Goal: Transaction & Acquisition: Purchase product/service

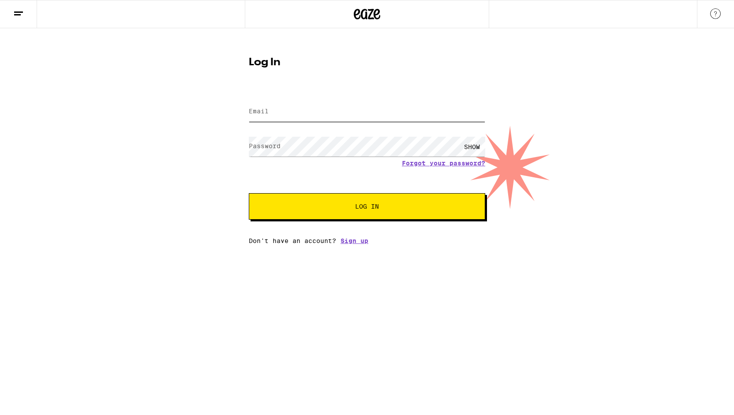
type input "xanderjnelson@gmail.com"
click at [356, 220] on button "Log In" at bounding box center [367, 206] width 236 height 26
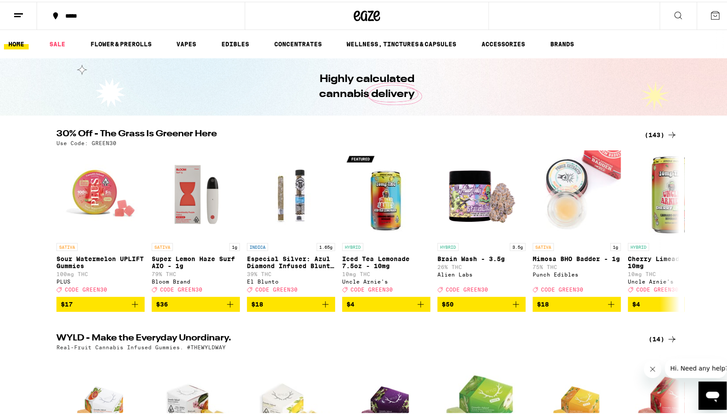
click at [83, 14] on div "*****" at bounding box center [145, 14] width 169 height 6
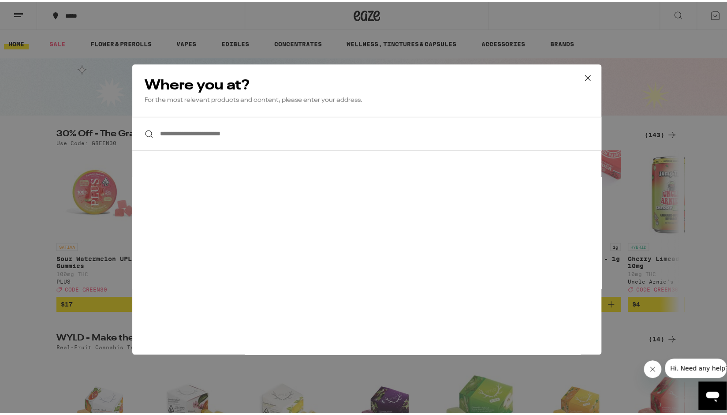
click at [205, 132] on input "**********" at bounding box center [366, 132] width 469 height 34
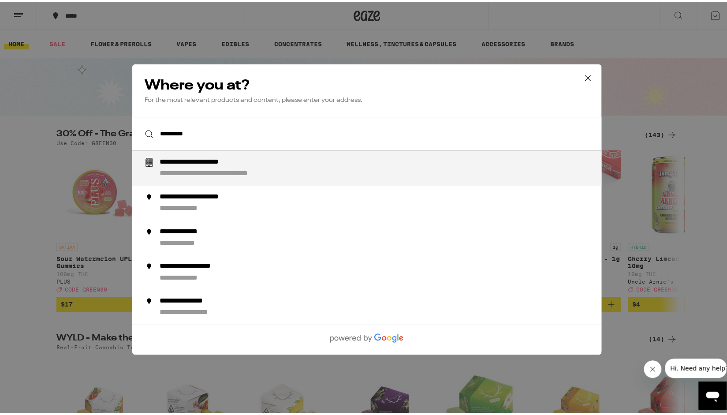
click at [228, 167] on div "**********" at bounding box center [385, 166] width 450 height 21
type input "**********"
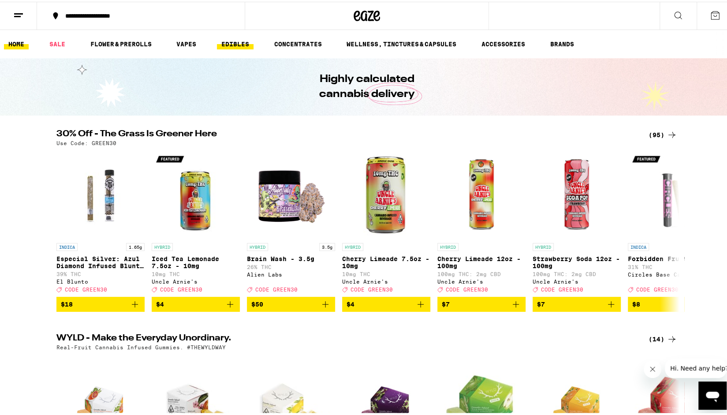
click at [227, 39] on link "EDIBLES" at bounding box center [235, 42] width 37 height 11
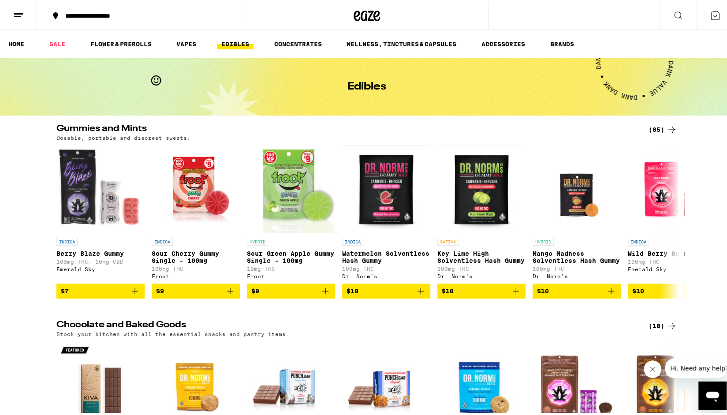
click at [669, 127] on icon at bounding box center [672, 128] width 7 height 6
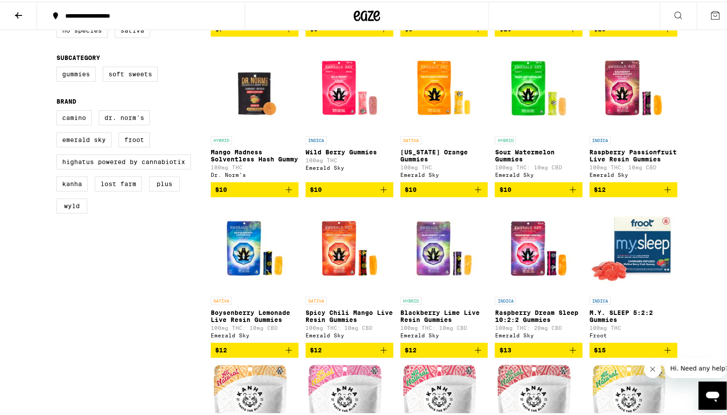
scroll to position [265, 0]
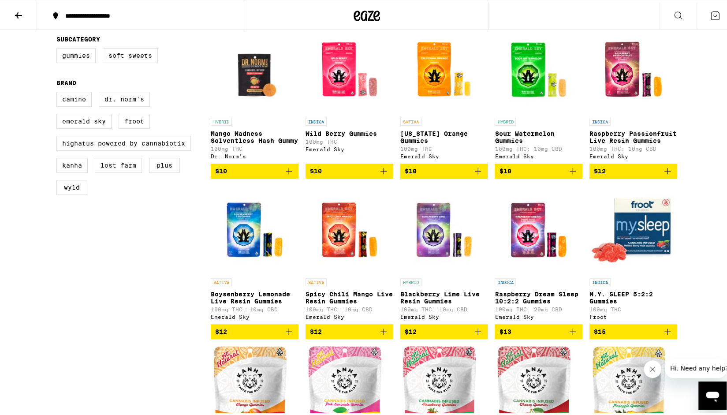
click at [475, 335] on icon "Add to bag" at bounding box center [478, 330] width 11 height 11
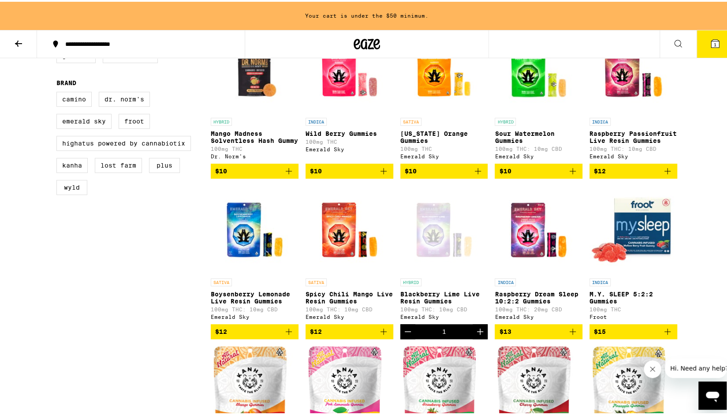
scroll to position [249, 0]
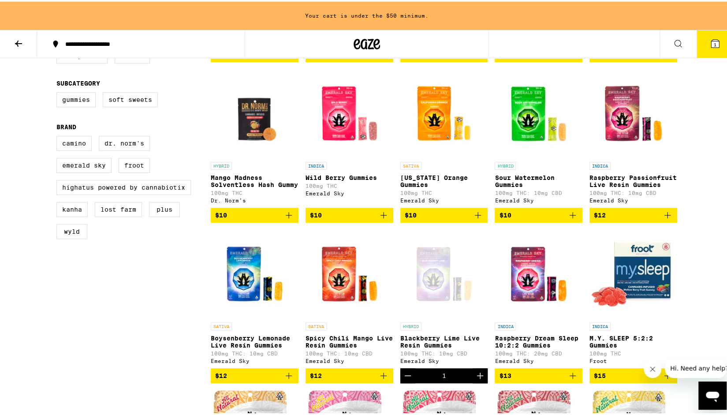
click at [475, 217] on icon "Add to bag" at bounding box center [478, 213] width 6 height 6
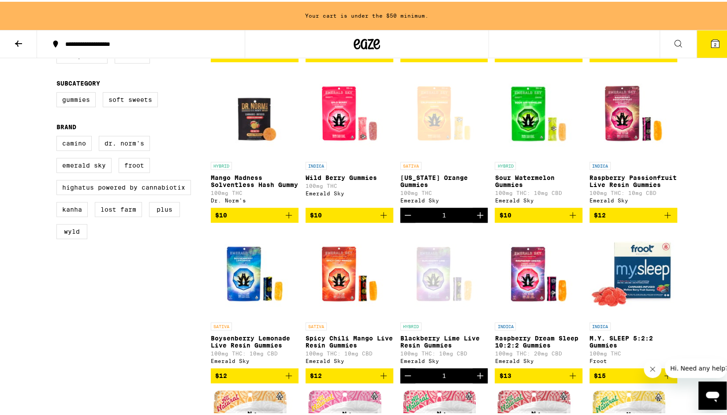
click at [665, 219] on icon "Add to bag" at bounding box center [667, 213] width 11 height 11
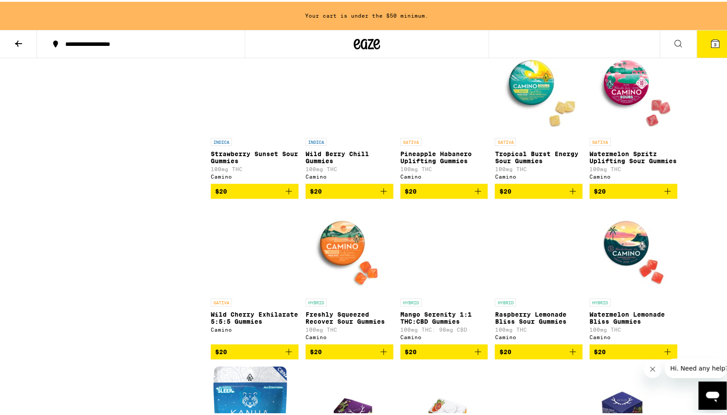
scroll to position [1572, 0]
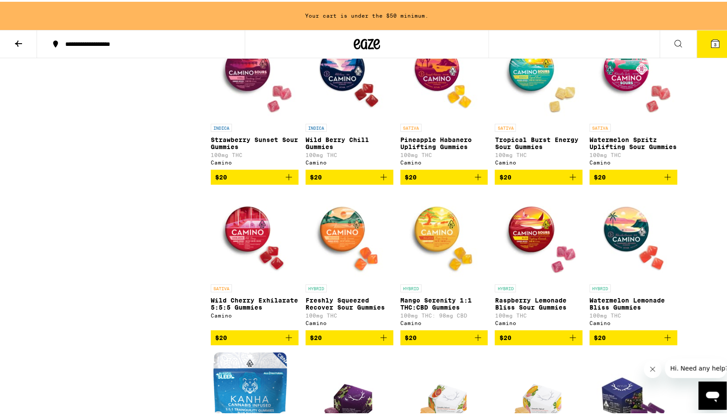
click at [475, 341] on icon "Add to bag" at bounding box center [478, 336] width 11 height 11
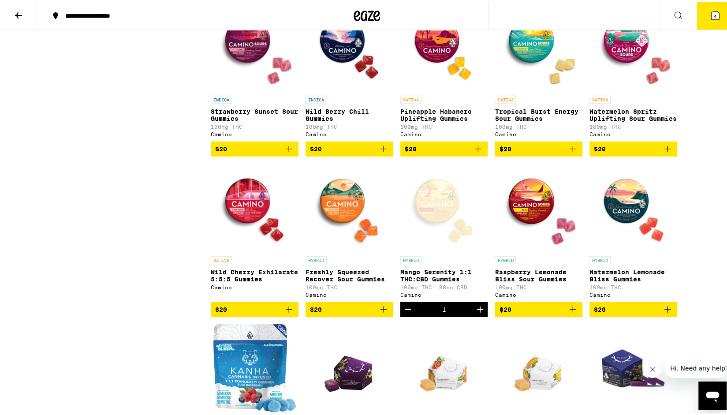
scroll to position [1543, 0]
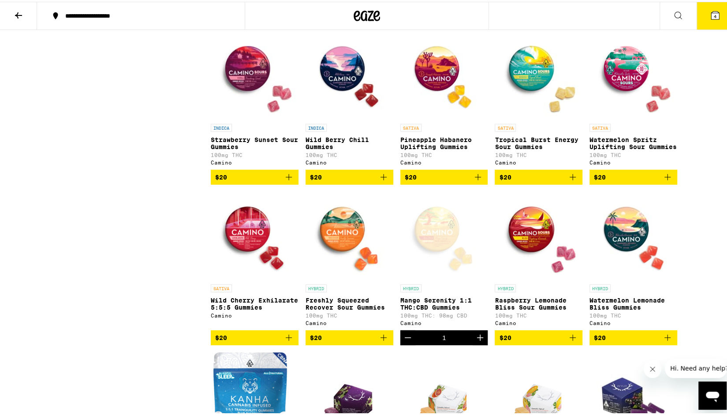
click at [663, 181] on icon "Add to bag" at bounding box center [667, 175] width 11 height 11
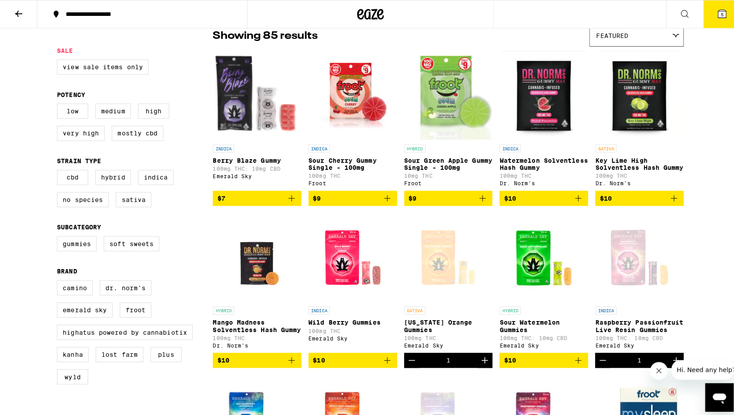
scroll to position [88, 0]
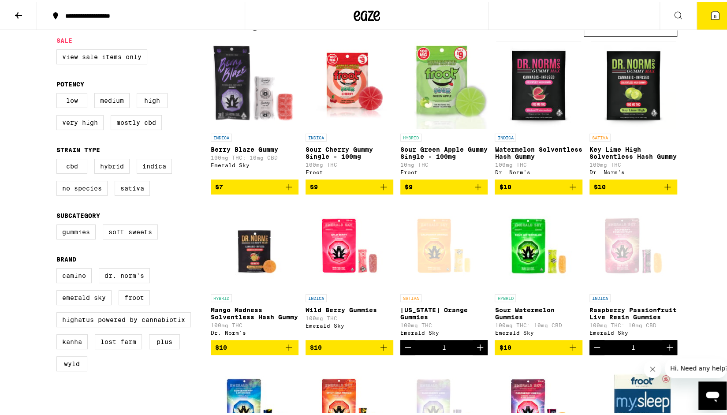
click at [287, 351] on icon "Add to bag" at bounding box center [289, 345] width 11 height 11
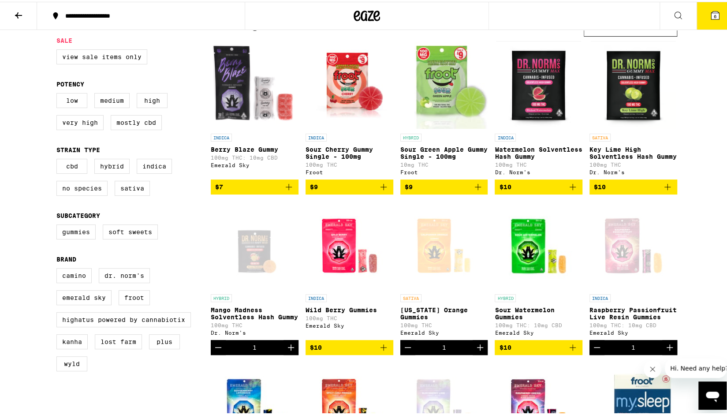
click at [710, 15] on icon at bounding box center [715, 13] width 11 height 11
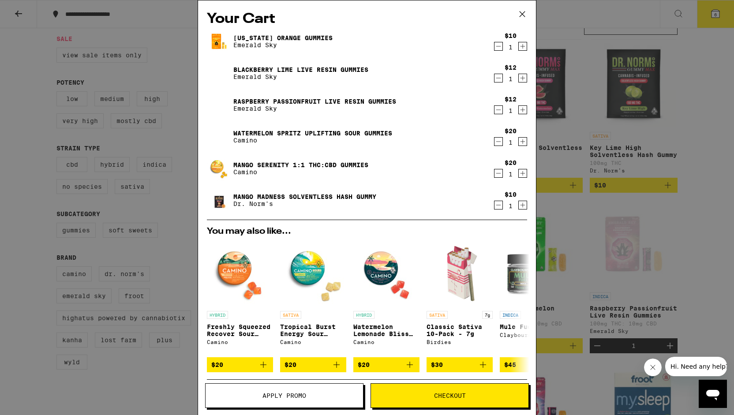
click at [523, 13] on icon at bounding box center [521, 13] width 5 height 5
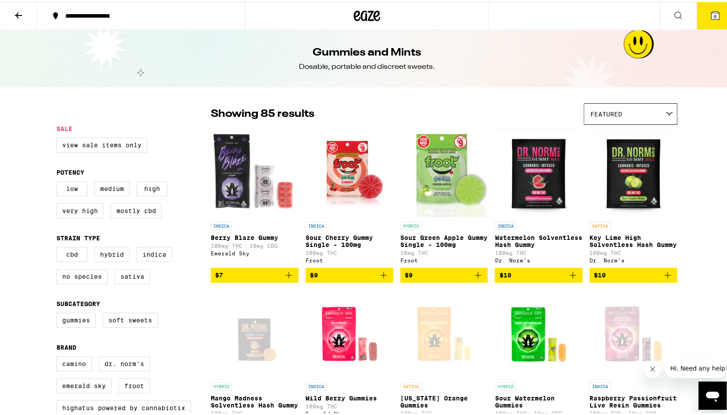
click at [25, 15] on button at bounding box center [18, 14] width 37 height 28
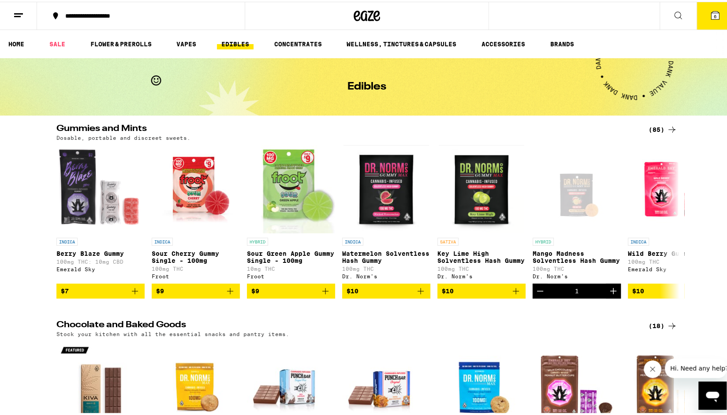
click at [711, 17] on icon at bounding box center [715, 14] width 8 height 8
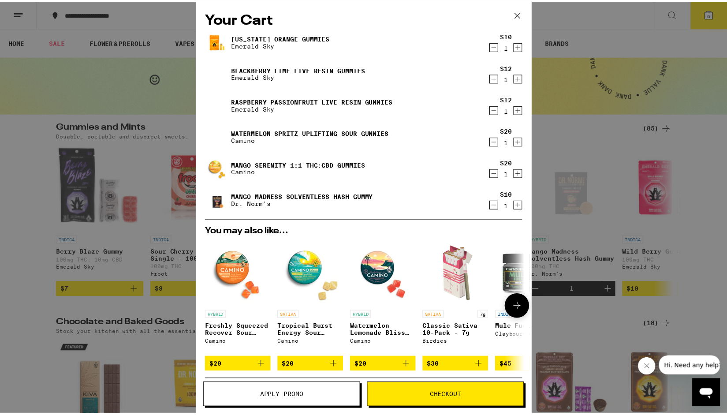
scroll to position [119, 0]
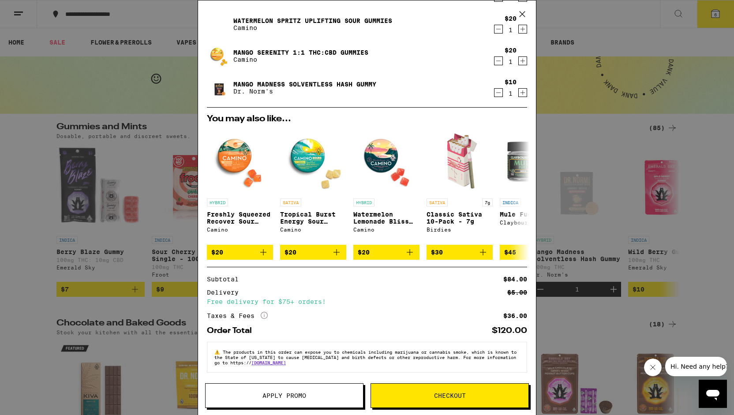
click at [441, 398] on span "Checkout" at bounding box center [450, 395] width 32 height 6
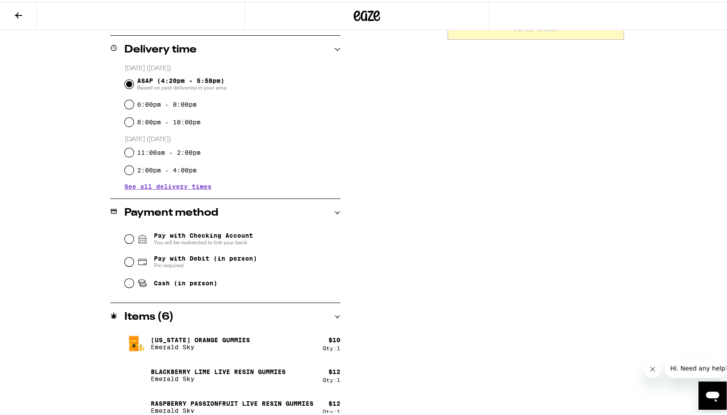
scroll to position [220, 0]
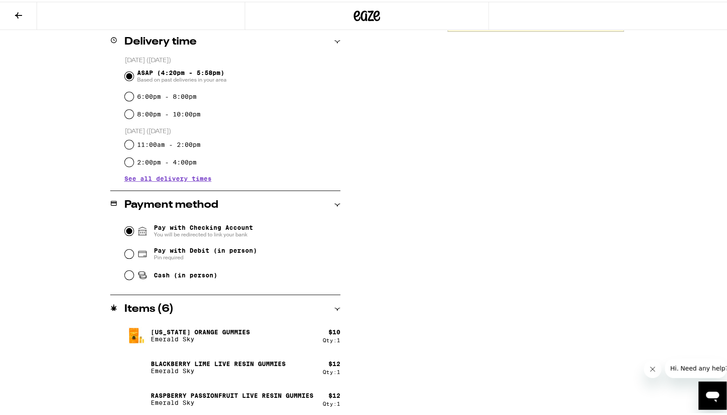
click at [125, 229] on input "Pay with Checking Account You will be redirected to link your bank" at bounding box center [129, 229] width 9 height 9
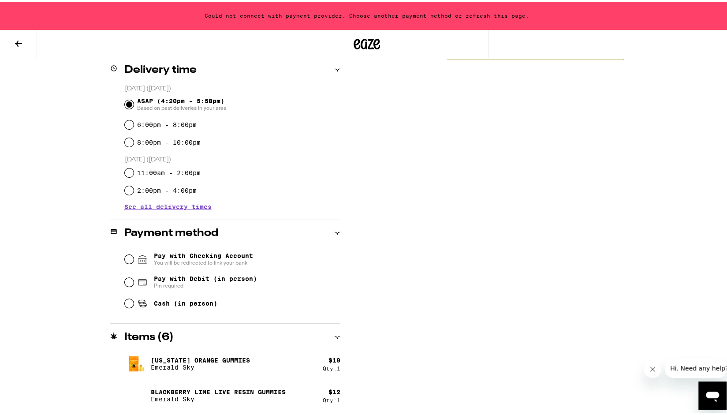
scroll to position [249, 0]
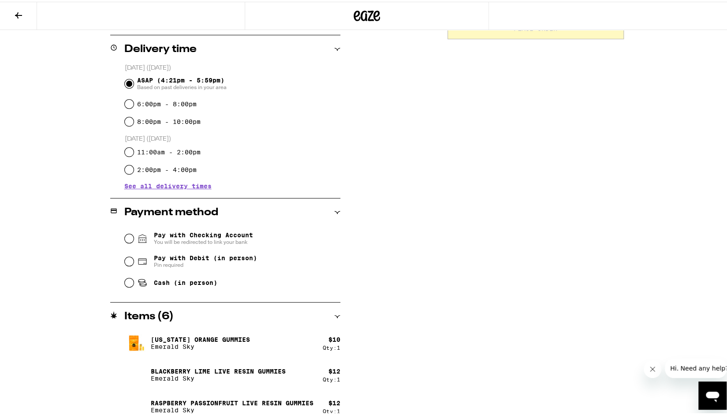
scroll to position [220, 0]
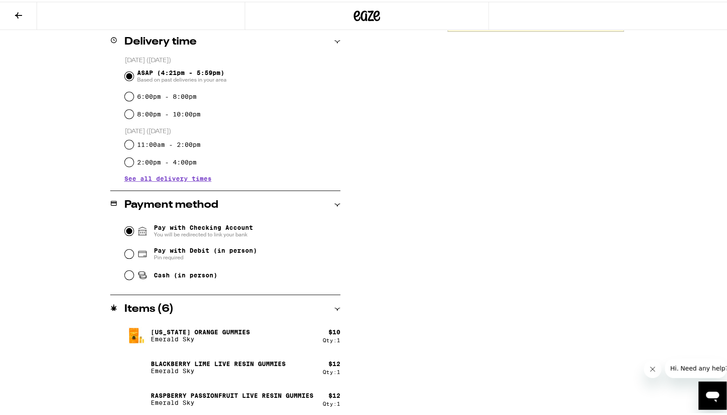
click at [127, 228] on input "Pay with Checking Account You will be redirected to link your bank" at bounding box center [129, 229] width 9 height 9
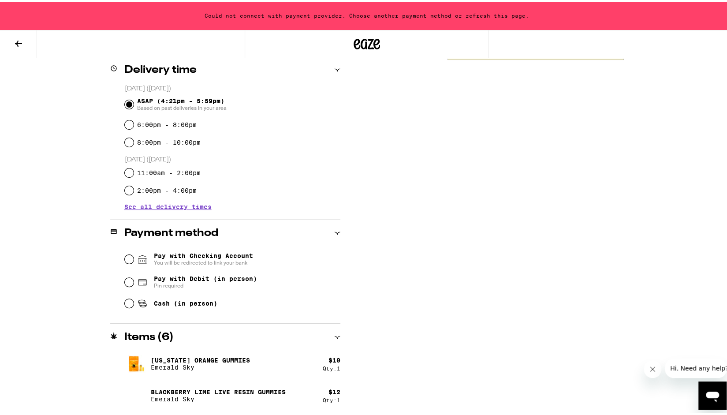
scroll to position [249, 0]
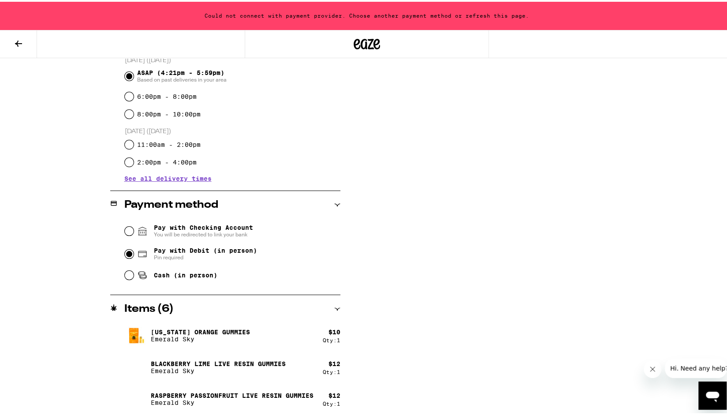
click at [126, 256] on input "Pay with Debit (in person) Pin required" at bounding box center [129, 252] width 9 height 9
radio input "true"
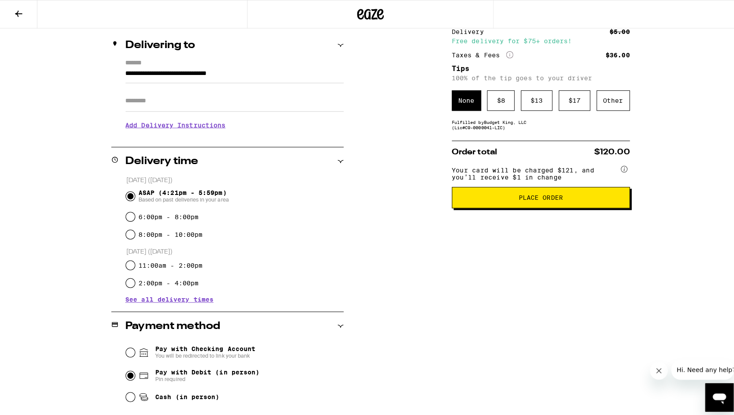
scroll to position [0, 0]
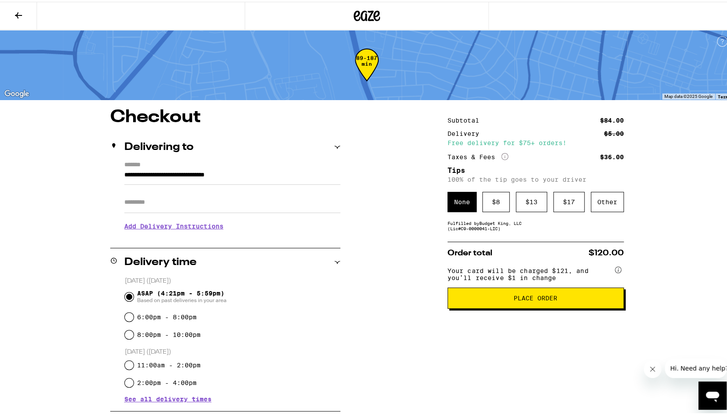
click at [509, 299] on span "Place Order" at bounding box center [535, 296] width 161 height 6
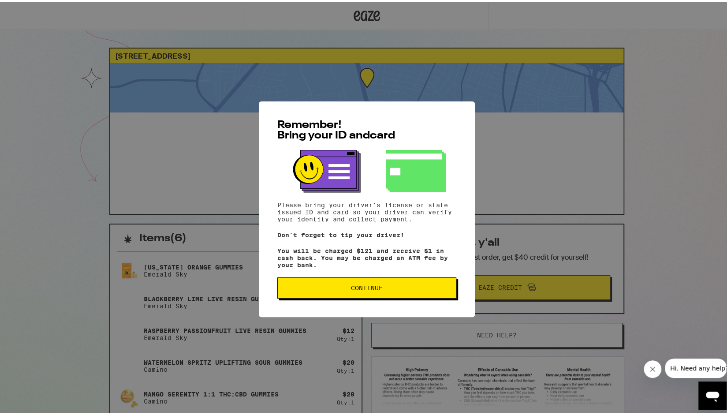
click at [400, 289] on span "Continue" at bounding box center [367, 286] width 164 height 6
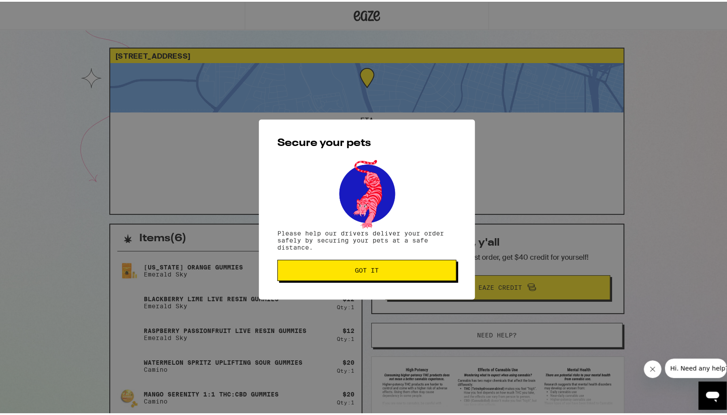
click at [377, 270] on span "Got it" at bounding box center [367, 268] width 164 height 6
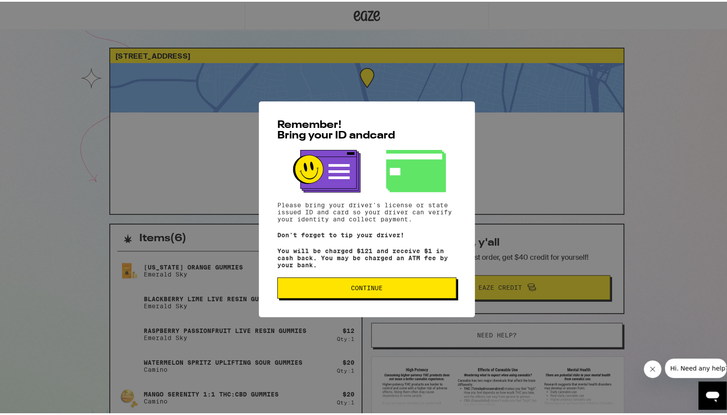
click at [385, 288] on span "Continue" at bounding box center [367, 286] width 164 height 6
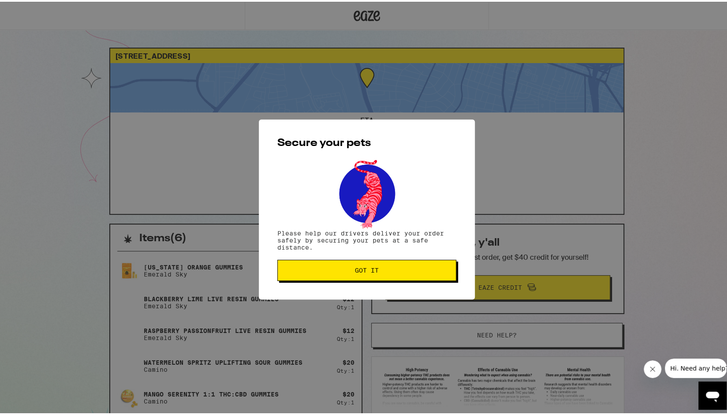
click at [351, 270] on span "Got it" at bounding box center [367, 268] width 164 height 6
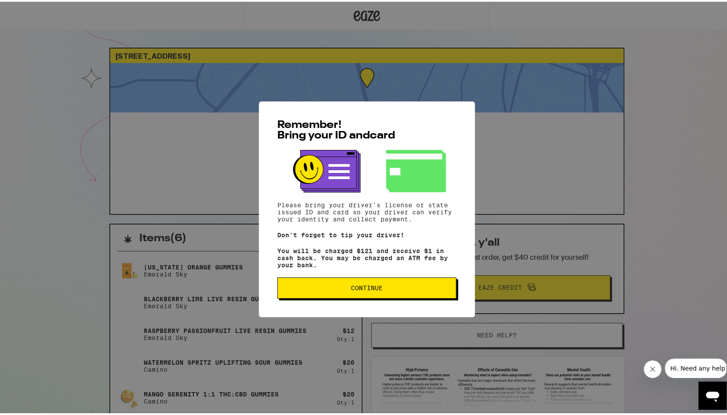
click at [383, 289] on span "Continue" at bounding box center [367, 286] width 164 height 6
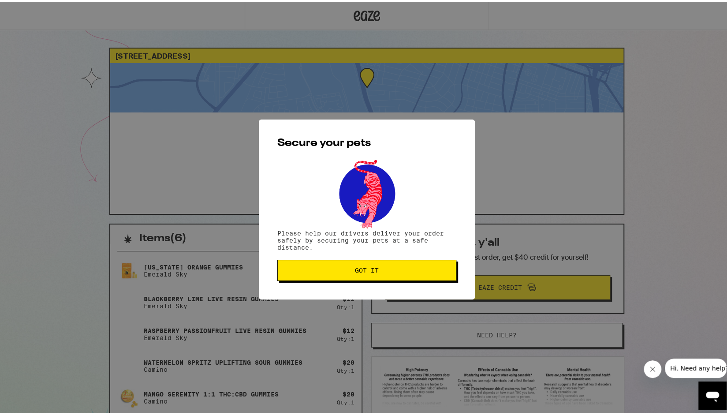
click at [396, 263] on button "Got it" at bounding box center [366, 268] width 179 height 21
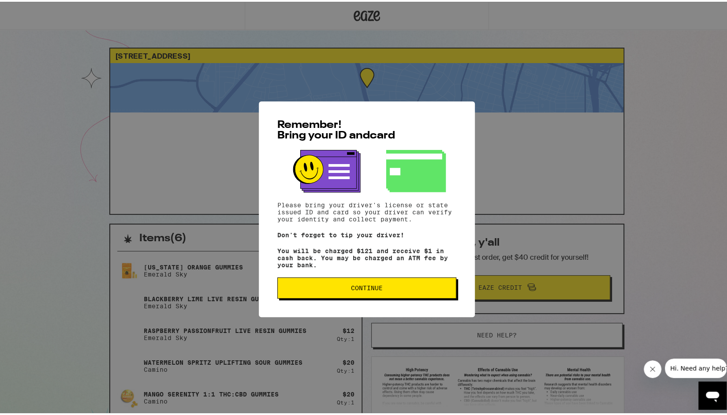
click at [366, 297] on button "Continue" at bounding box center [366, 286] width 179 height 21
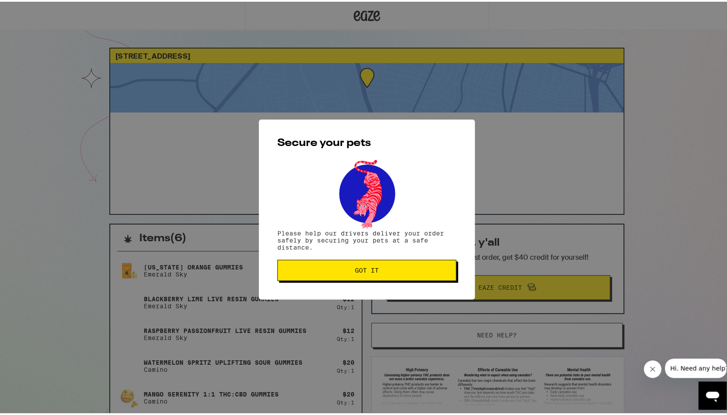
click at [385, 271] on span "Got it" at bounding box center [367, 268] width 164 height 6
